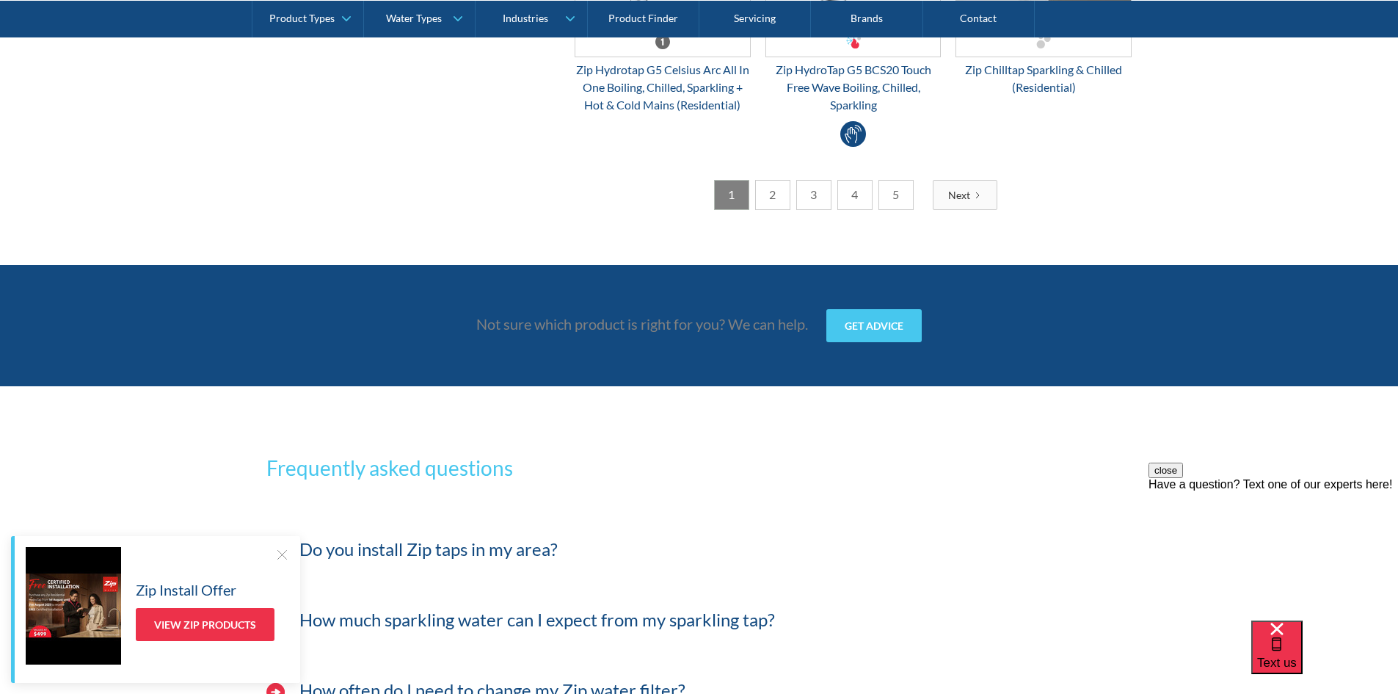
scroll to position [4257, 0]
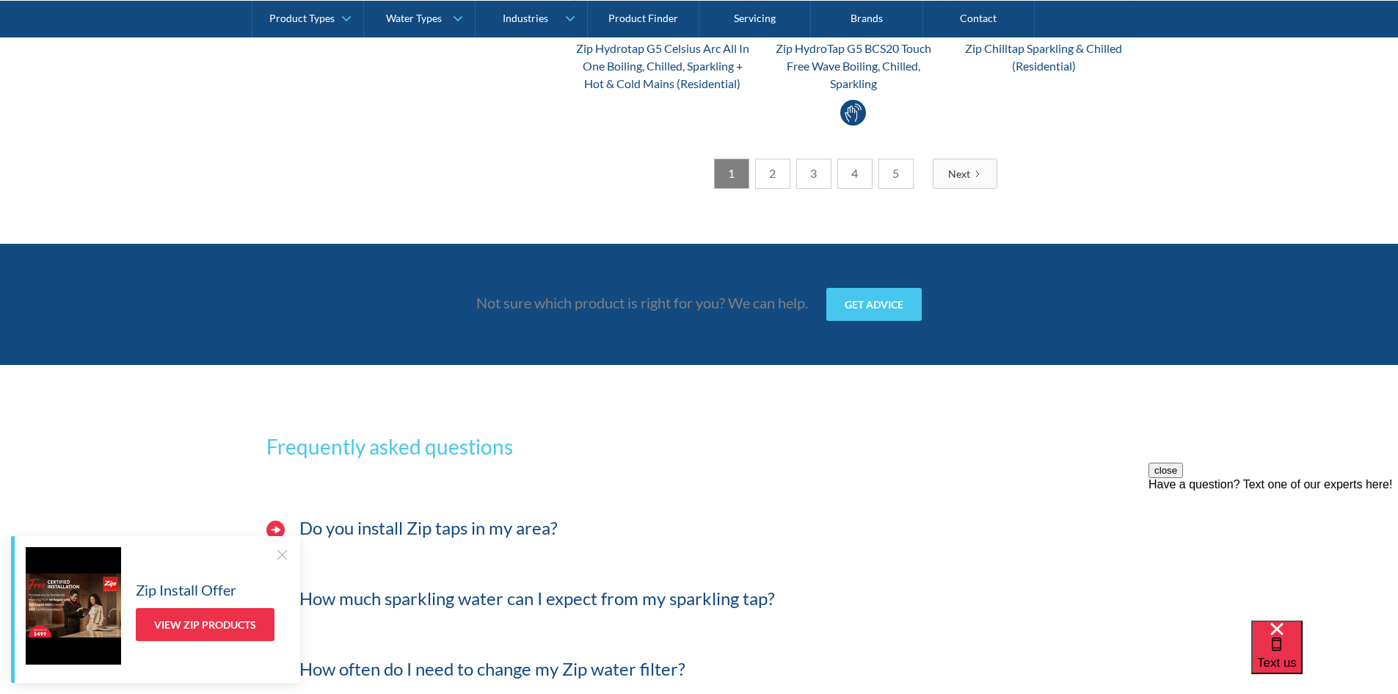
click at [772, 165] on link "2" at bounding box center [772, 174] width 35 height 30
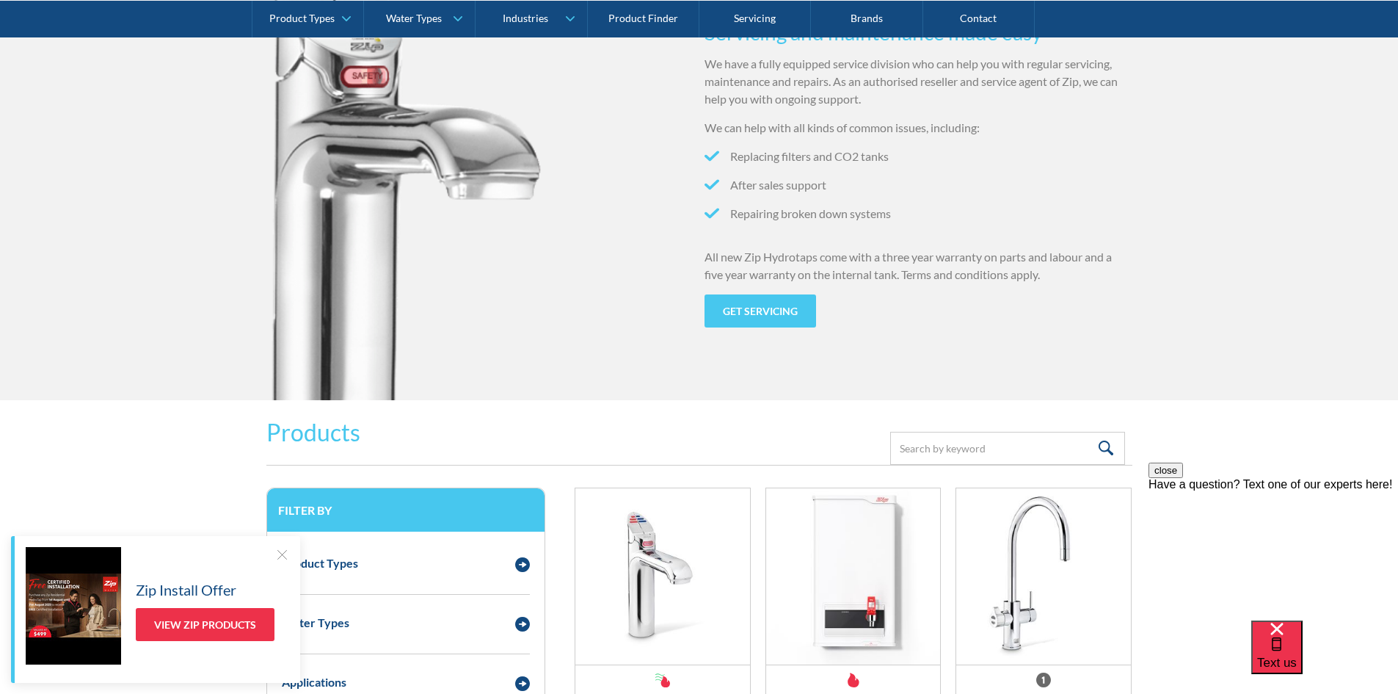
scroll to position [1541, 0]
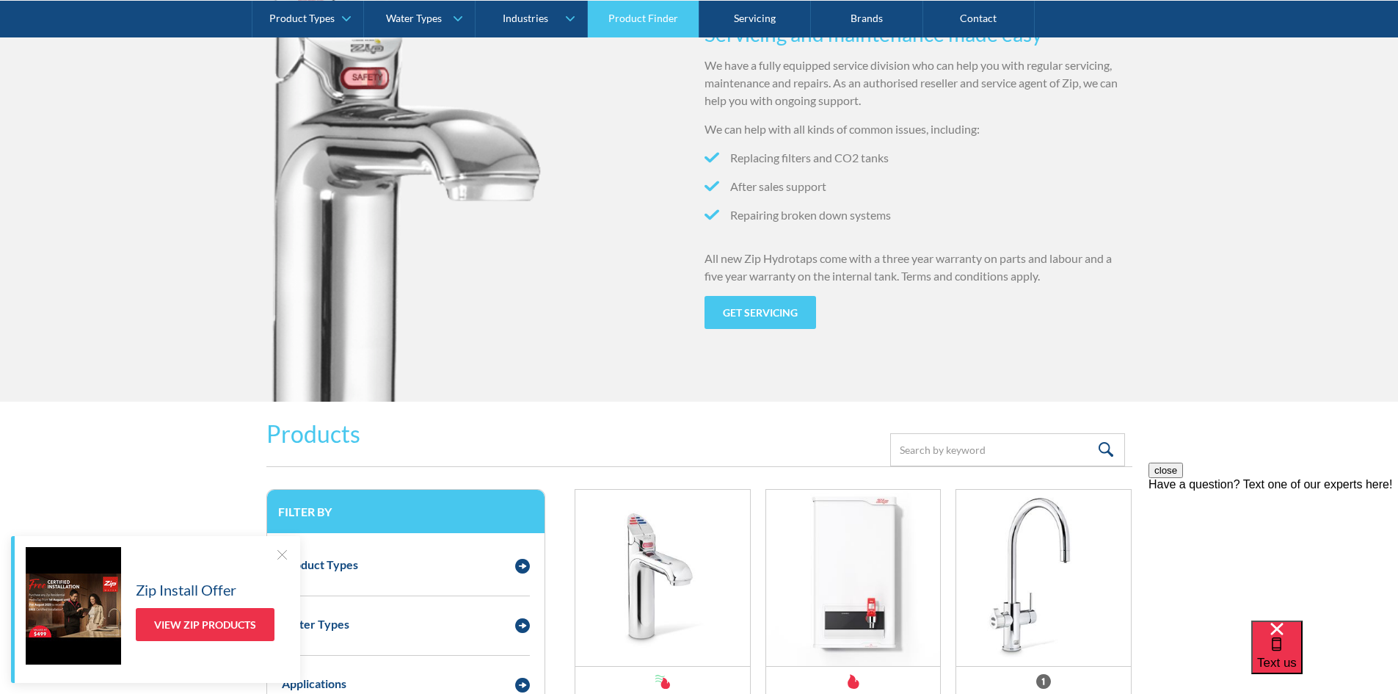
click at [642, 17] on link "Product Finder" at bounding box center [644, 18] width 112 height 37
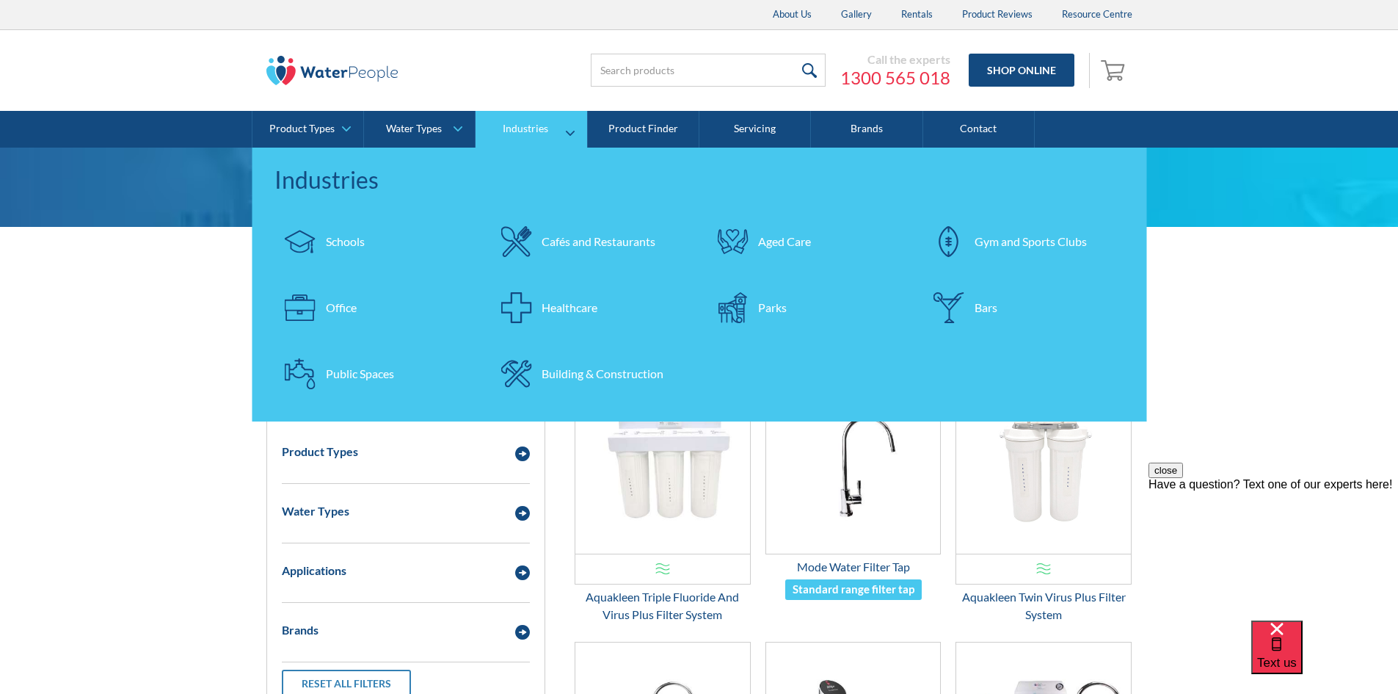
click at [353, 303] on div "Office" at bounding box center [341, 308] width 31 height 18
